Goal: Information Seeking & Learning: Check status

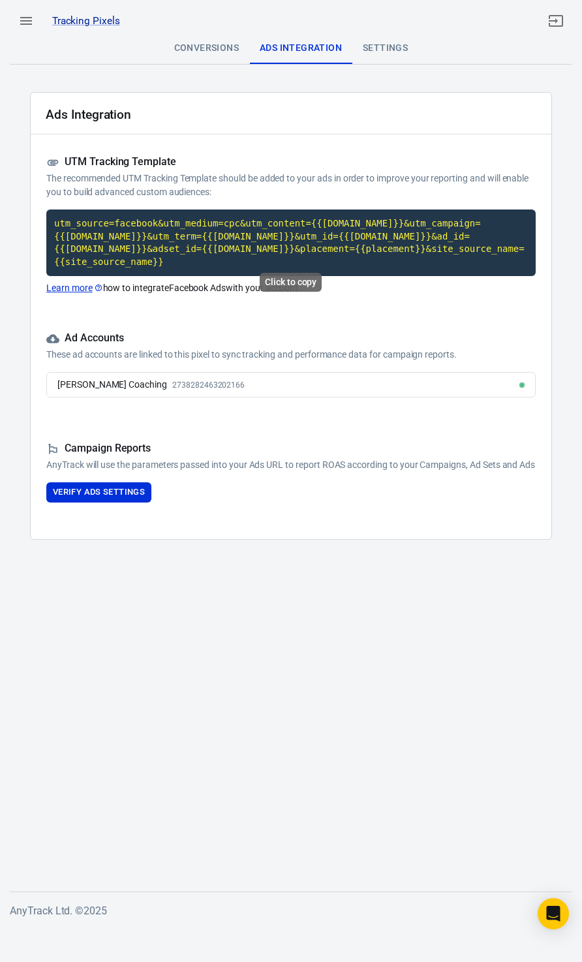
drag, startPoint x: 0, startPoint y: 0, endPoint x: 168, endPoint y: 249, distance: 299.9
click at [168, 249] on code "utm_source=facebook&utm_medium=cpc&utm_content={{adset.name}}&utm_campaign={{ca…" at bounding box center [290, 242] width 489 height 67
click at [30, 23] on icon "button" at bounding box center [26, 21] width 12 height 8
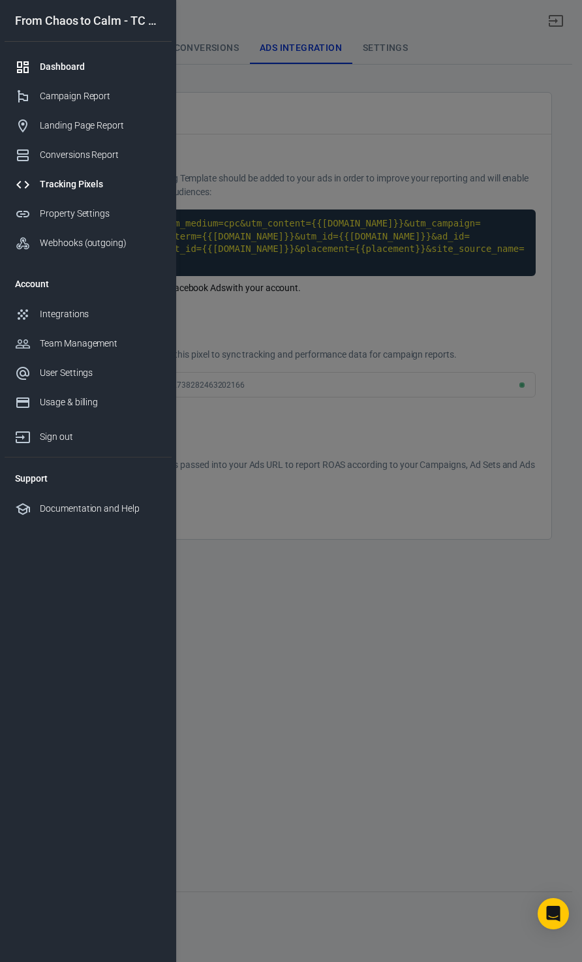
click at [78, 69] on div "Dashboard" at bounding box center [100, 67] width 121 height 14
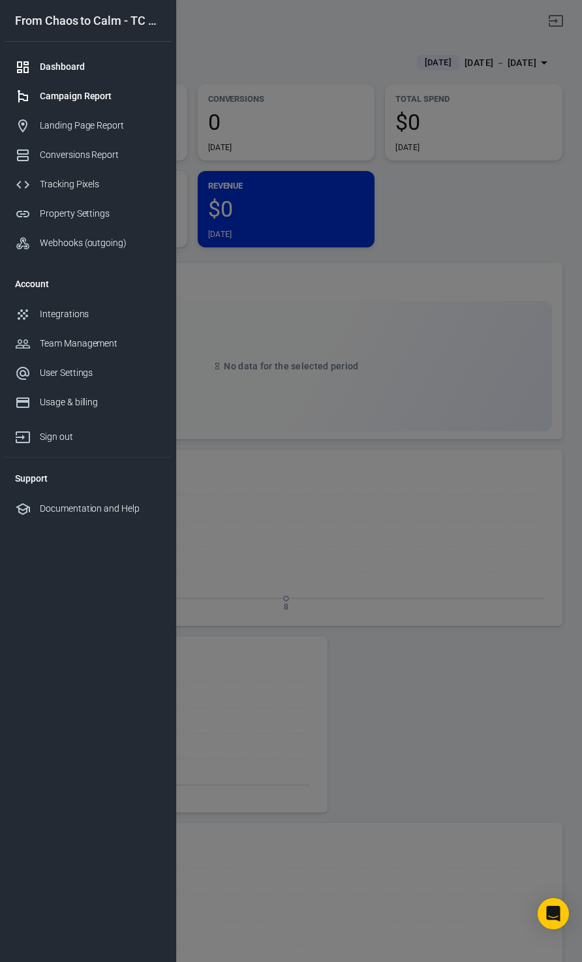
click at [84, 93] on div "Campaign Report" at bounding box center [100, 96] width 121 height 14
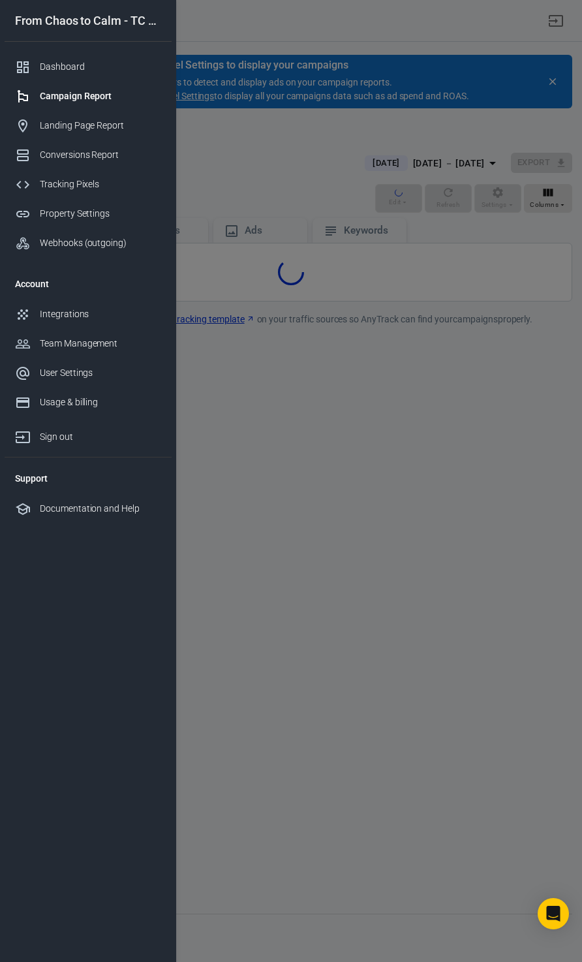
click at [224, 127] on div at bounding box center [291, 481] width 582 height 962
